Goal: Navigation & Orientation: Find specific page/section

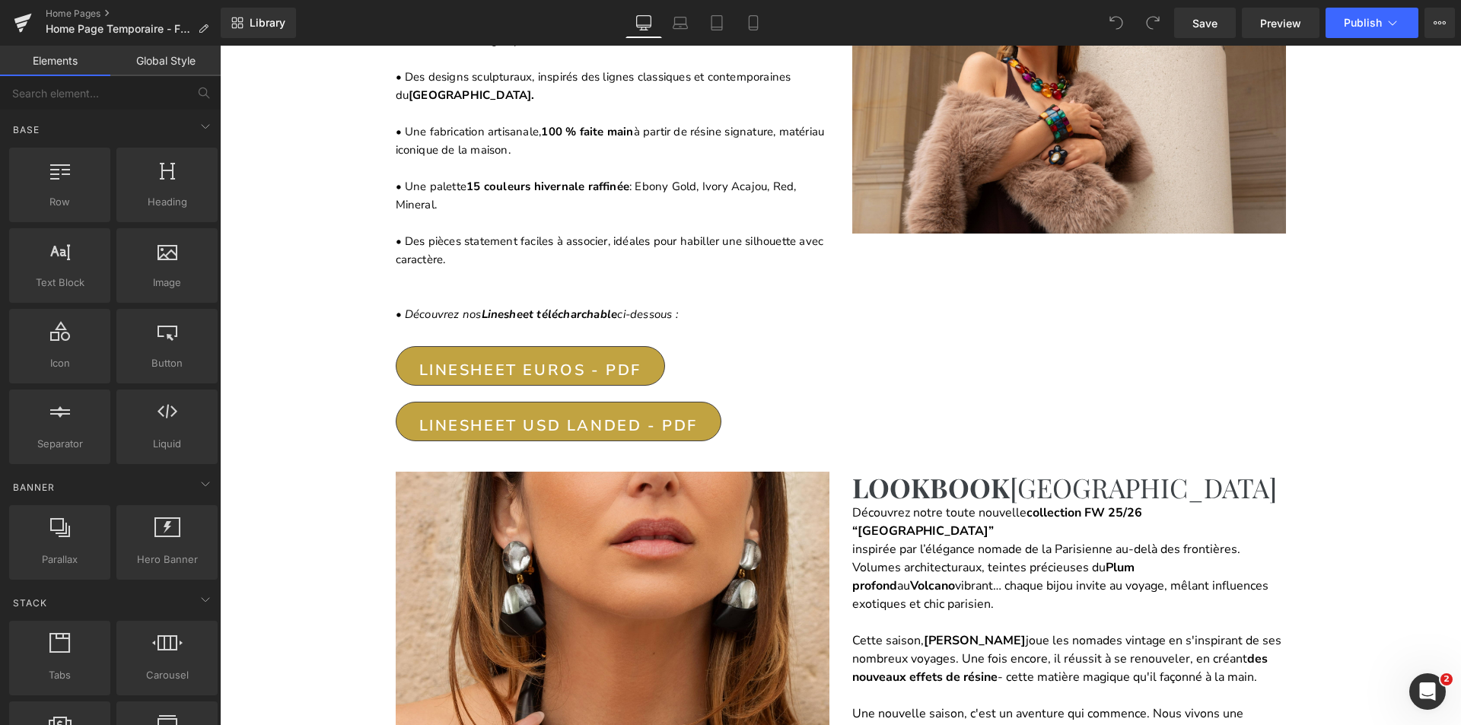
scroll to position [1294, 0]
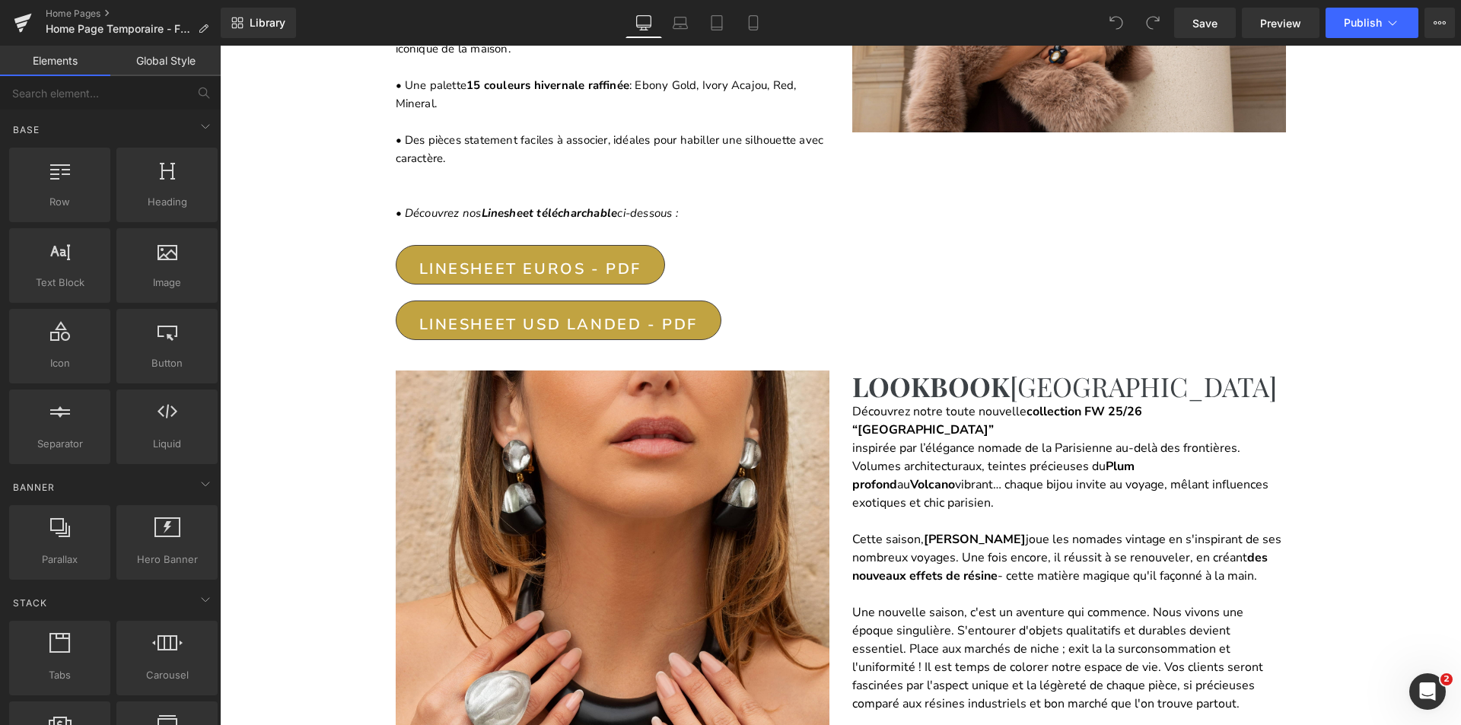
click at [922, 430] on div at bounding box center [840, 386] width 1241 height 680
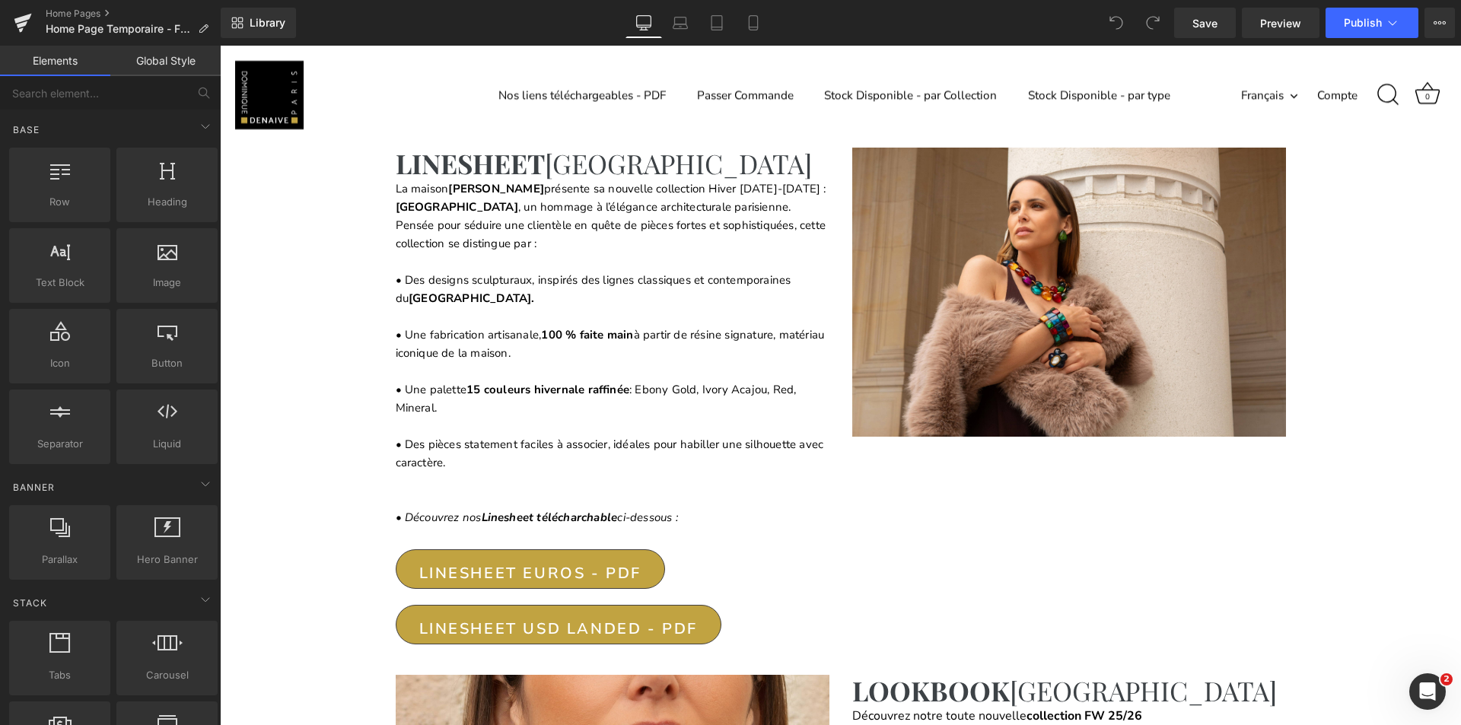
click at [561, 383] on div at bounding box center [840, 386] width 1241 height 680
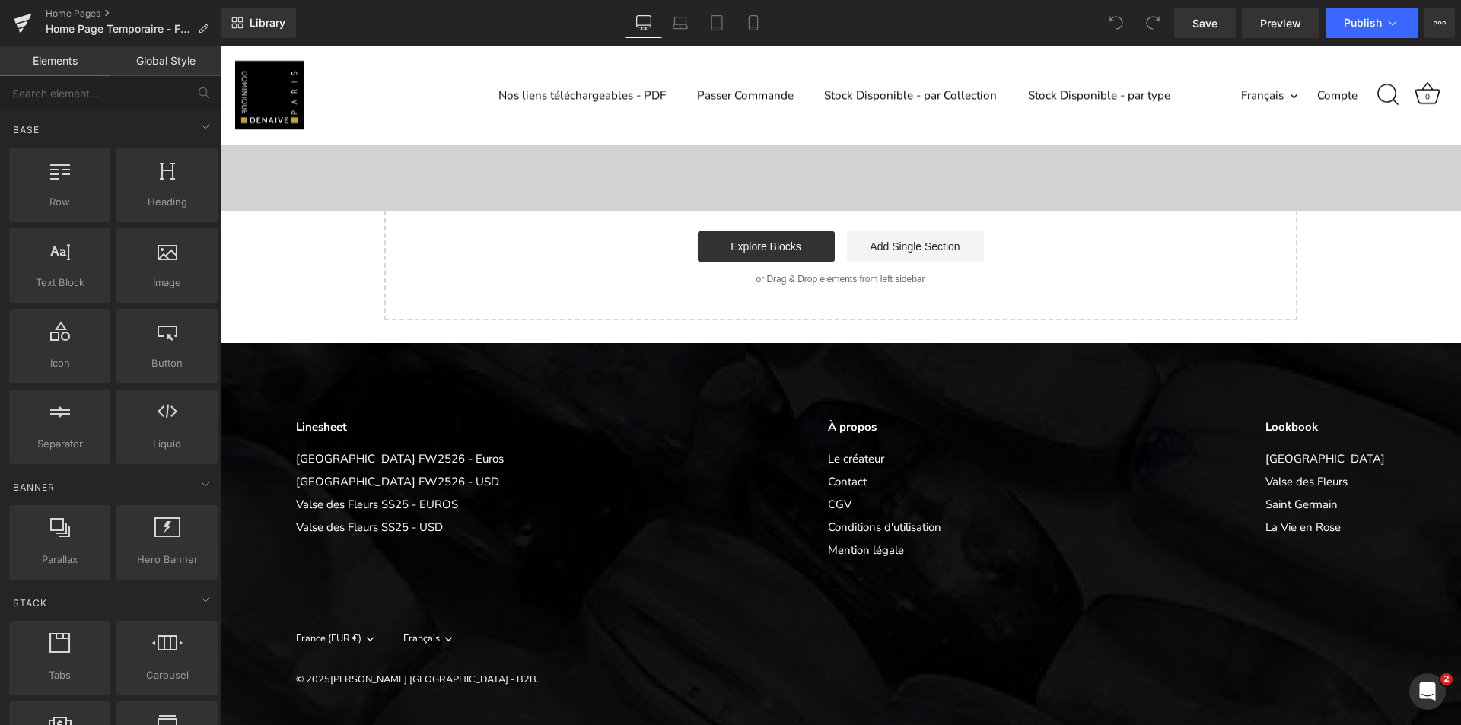
scroll to position [3609, 0]
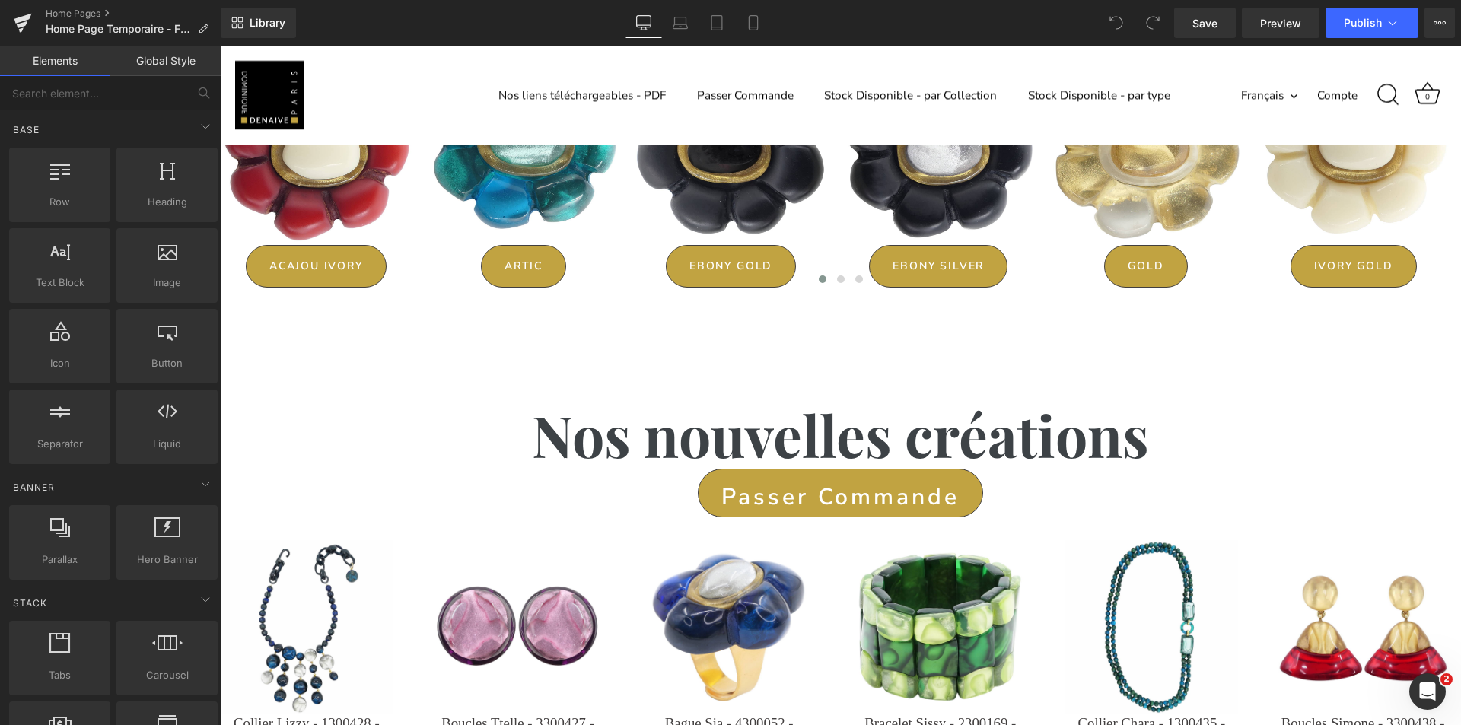
click at [764, 388] on div at bounding box center [840, 386] width 1241 height 680
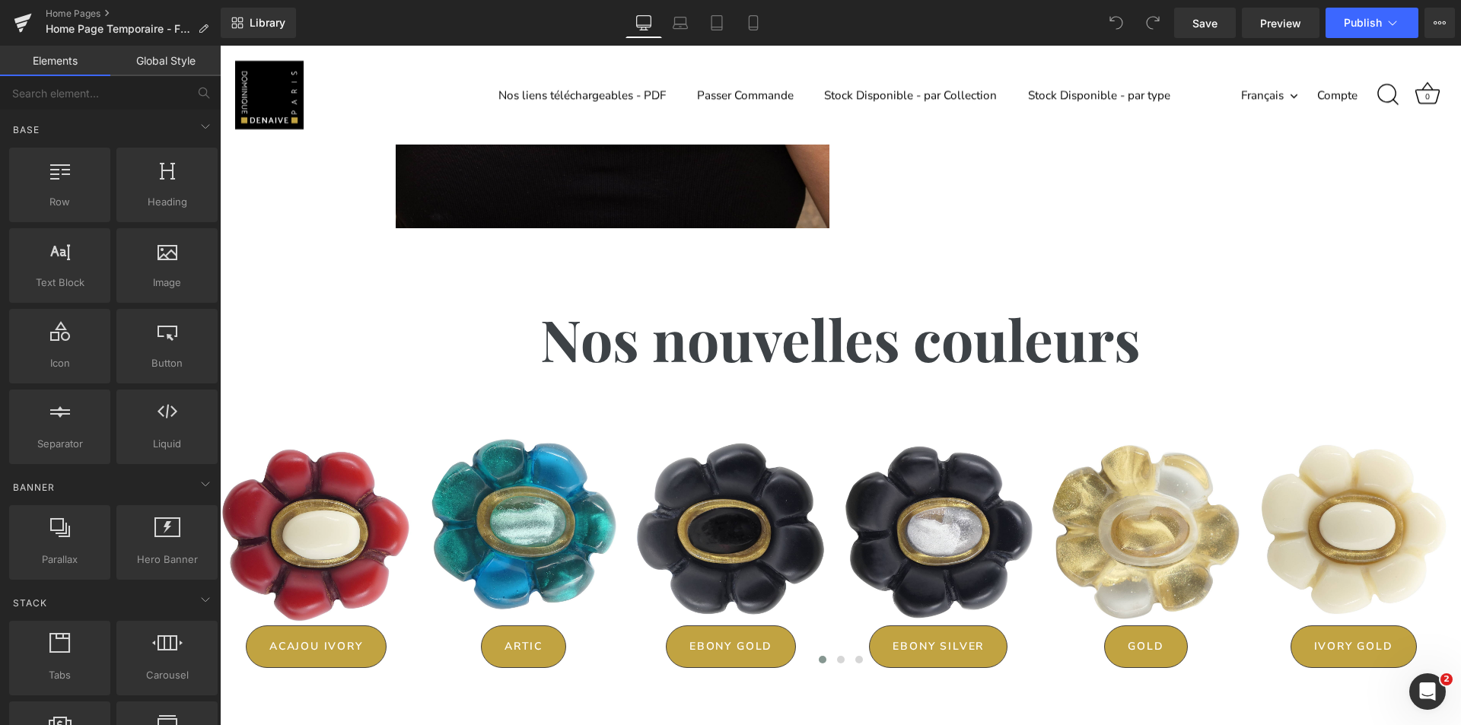
scroll to position [1630, 0]
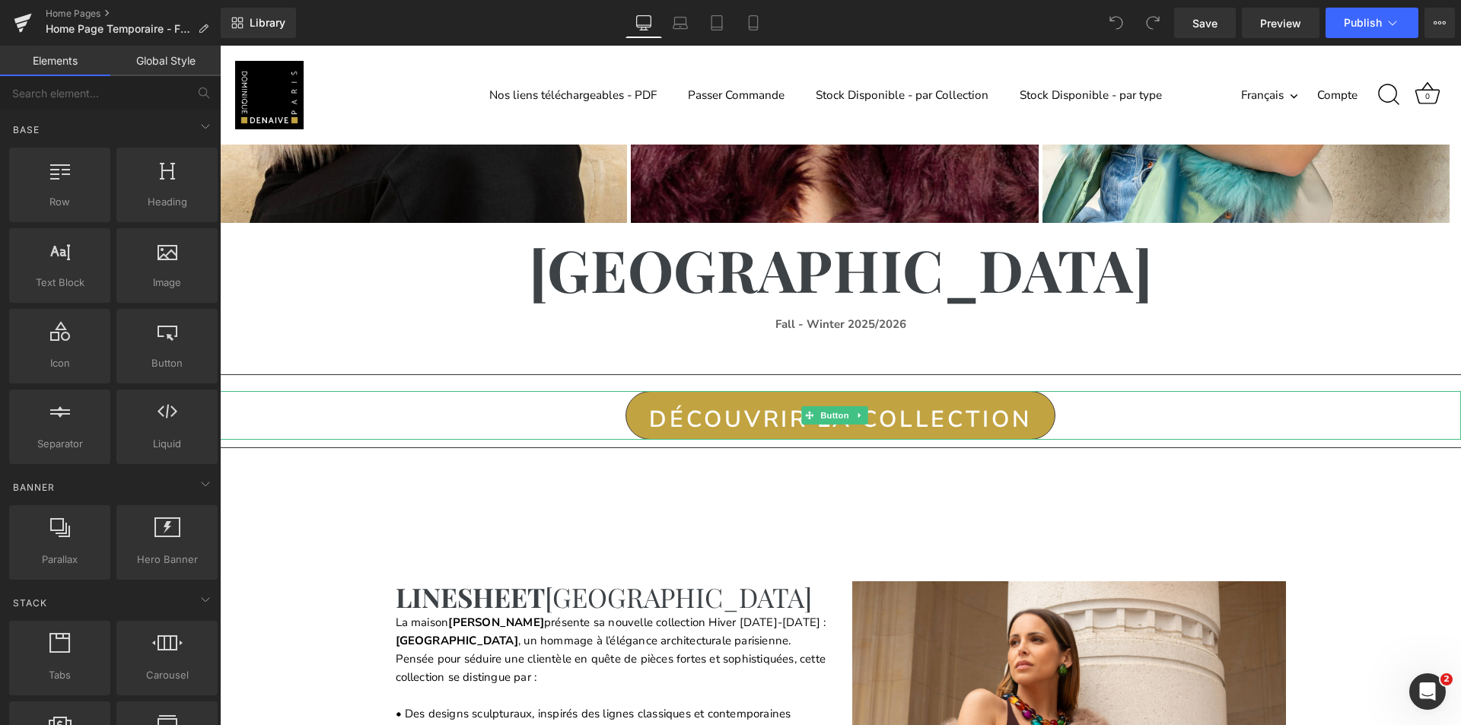
click at [569, 425] on div "DÉCOUVRIR LA COLLECTION" at bounding box center [840, 415] width 1241 height 49
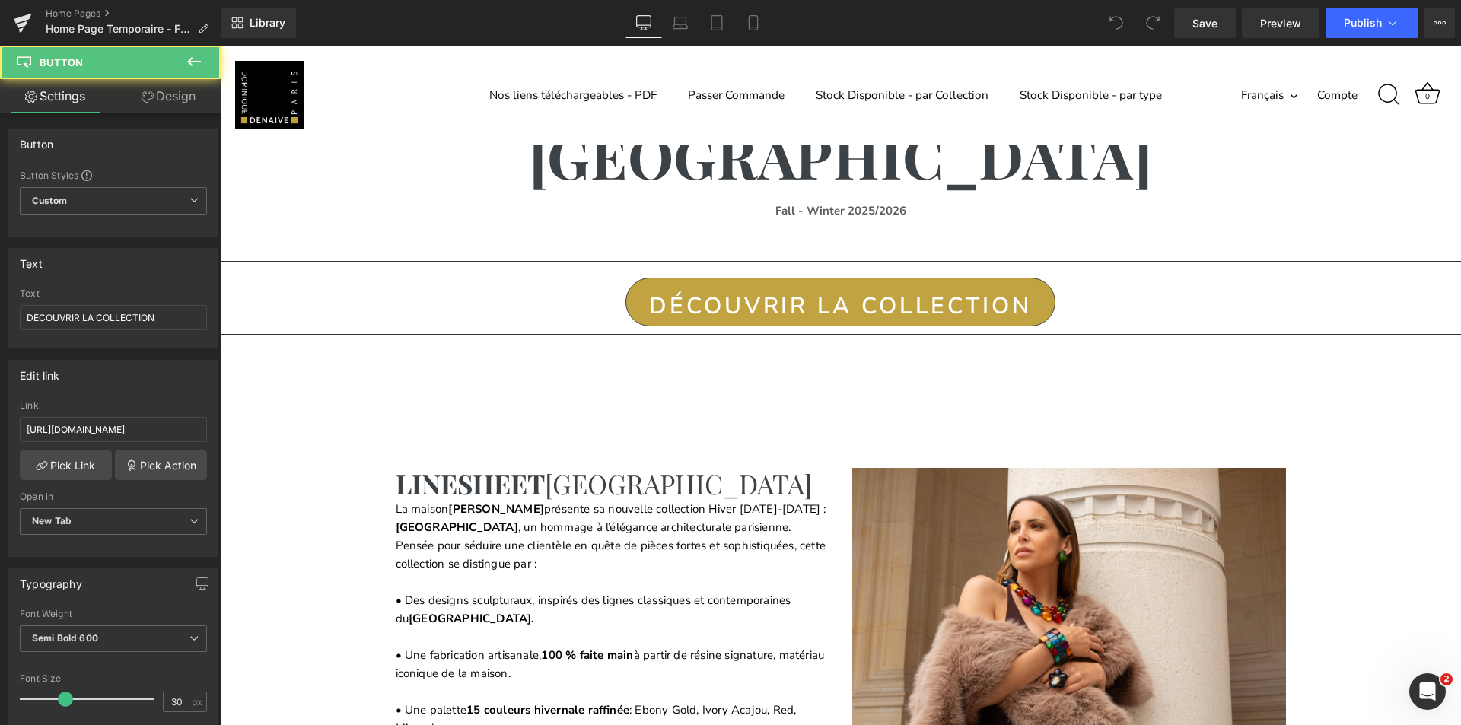
scroll to position [761, 0]
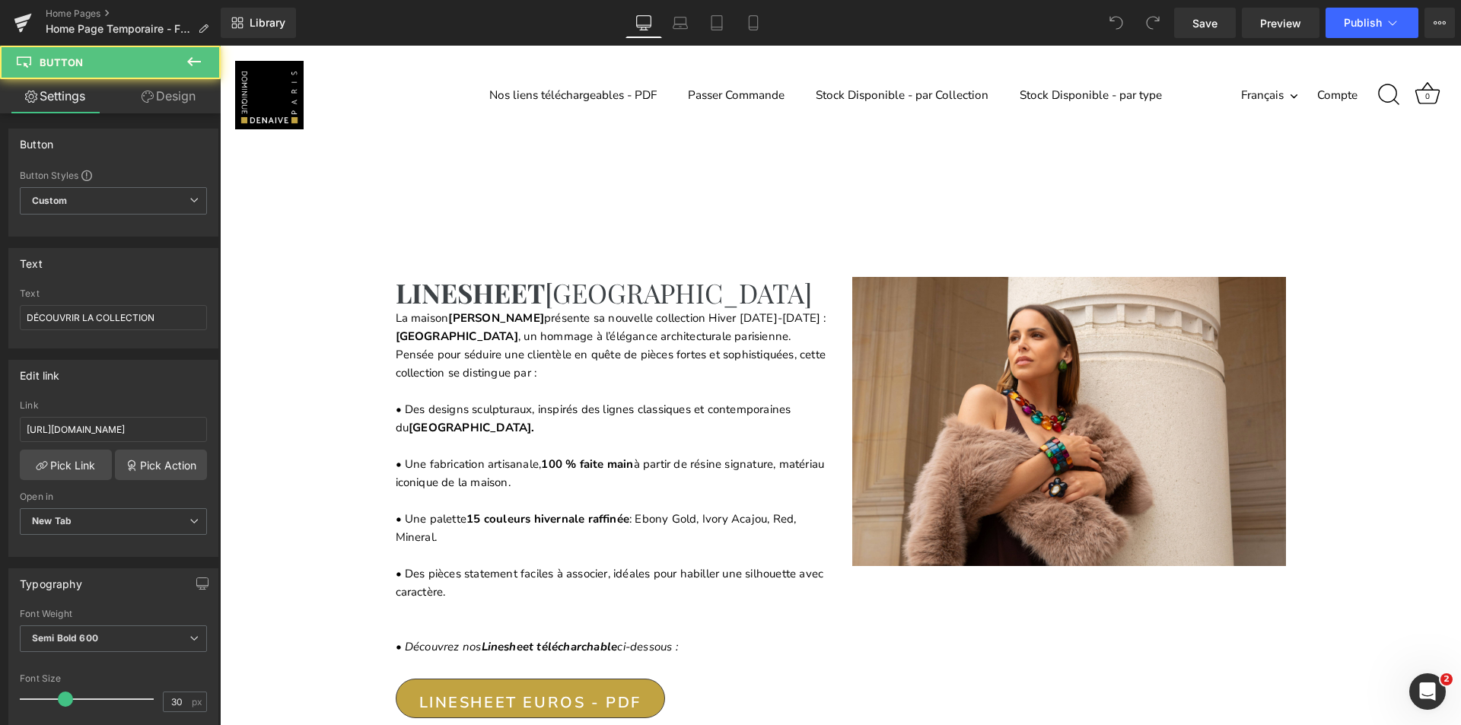
click at [599, 412] on div "La maison [PERSON_NAME] présente sa nouvelle collection Hiver [DATE]-[DATE] : […" at bounding box center [613, 482] width 434 height 347
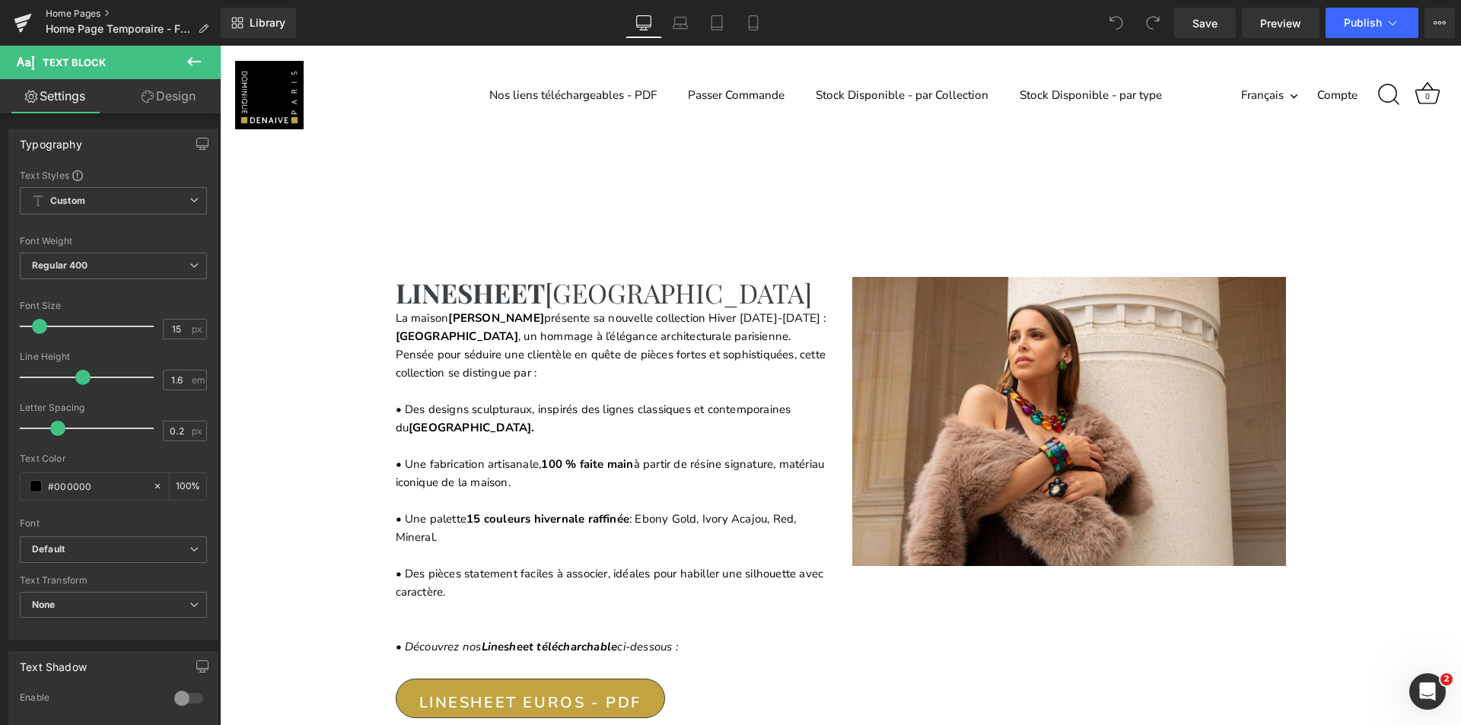
click at [87, 8] on link "Home Pages" at bounding box center [133, 14] width 175 height 12
